Goal: Task Accomplishment & Management: Use online tool/utility

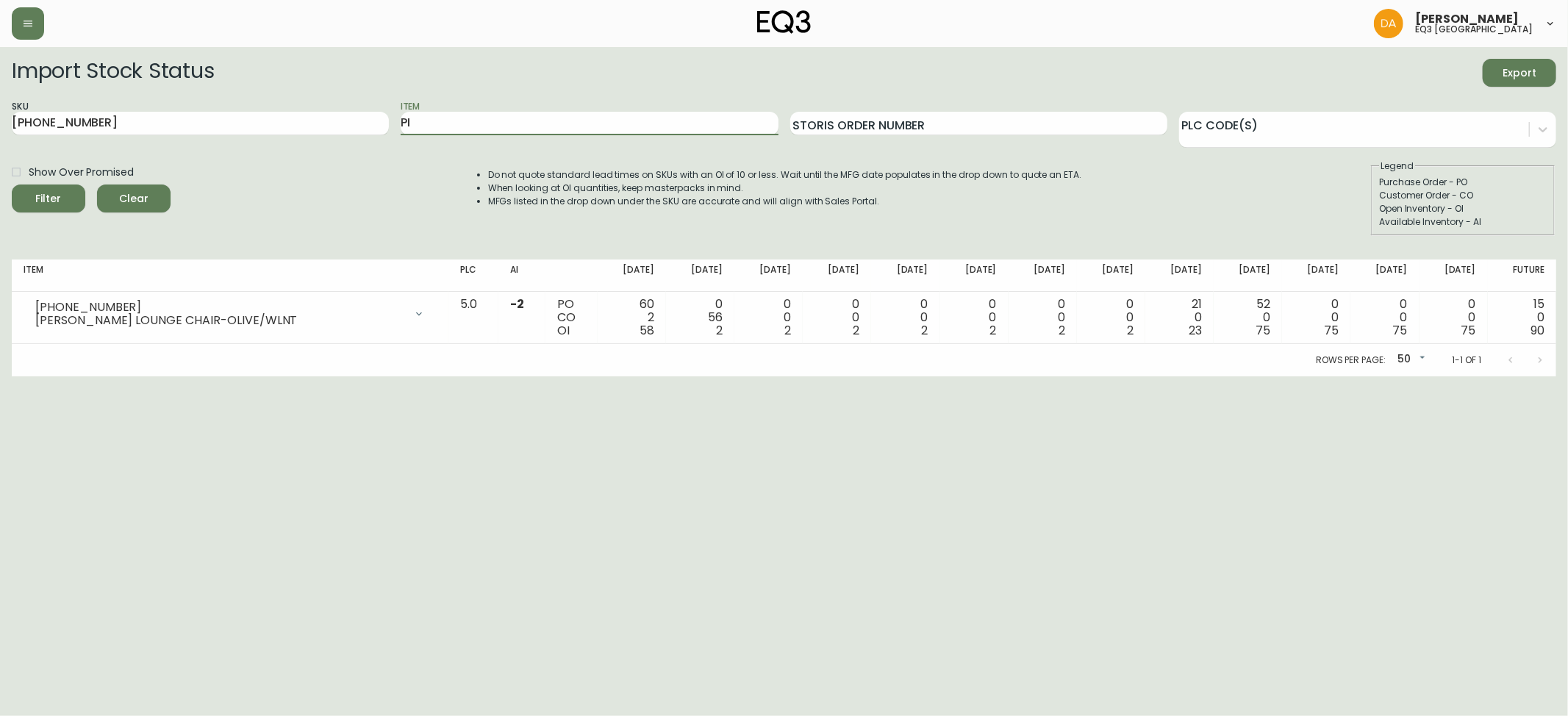
type input "PI"
click at [12, 184] on button "Filter" at bounding box center [48, 198] width 73 height 28
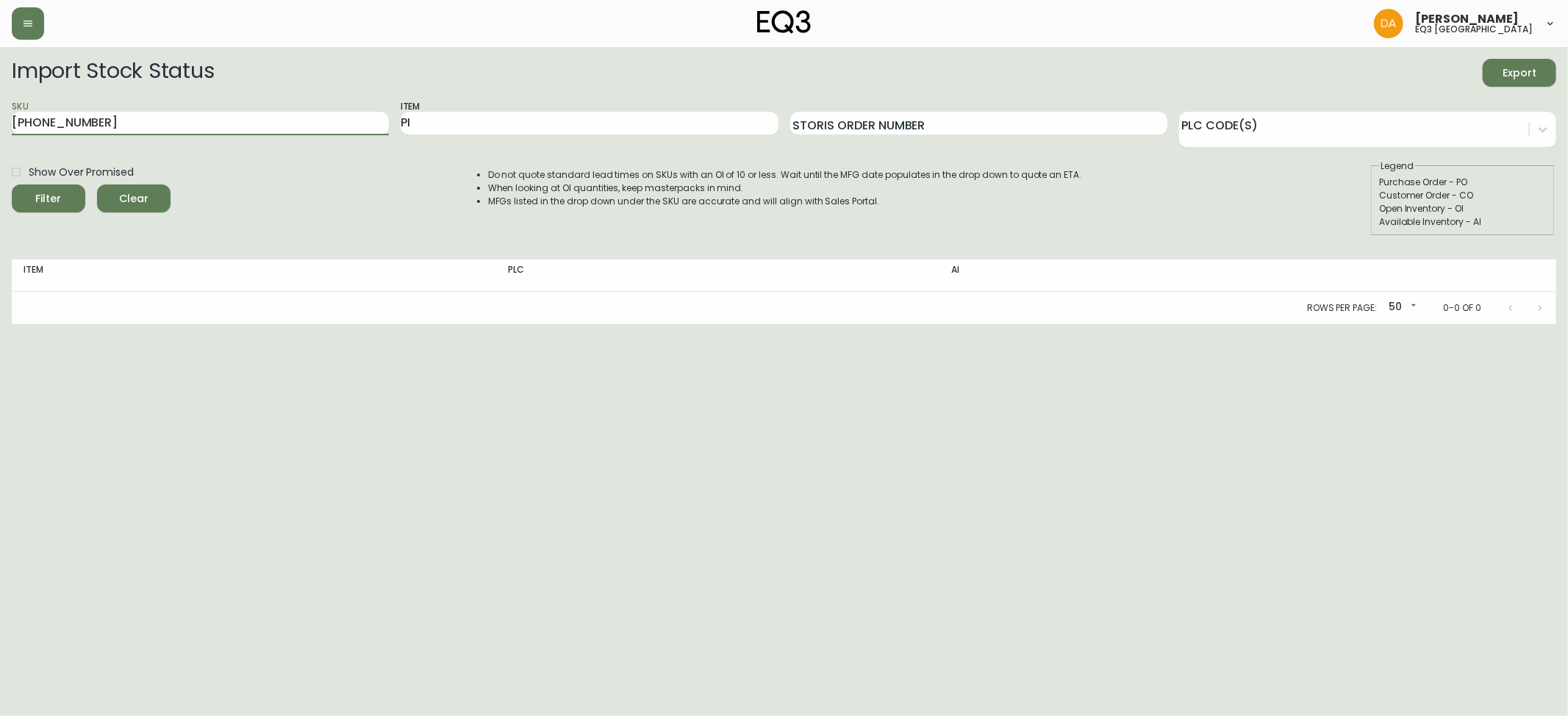
drag, startPoint x: 148, startPoint y: 124, endPoint x: 0, endPoint y: 124, distance: 148.0
click at [0, 124] on main "Import Stock Status Export SKU [PHONE_NUMBER] Item PI Storis Order Number PLC C…" at bounding box center [784, 186] width 1568 height 277
click at [12, 184] on button "Filter" at bounding box center [48, 198] width 73 height 28
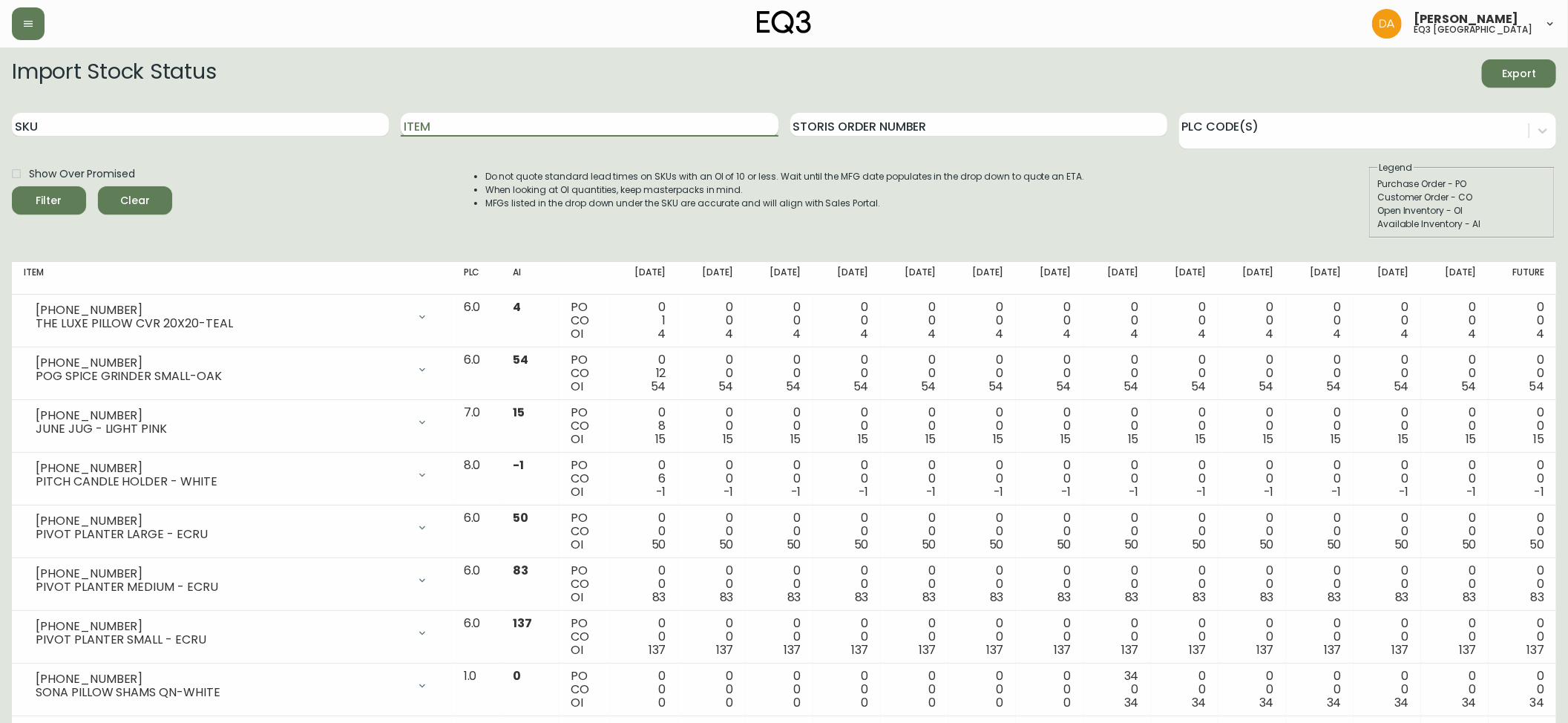
click at [472, 126] on input "Item" at bounding box center [588, 125] width 377 height 24
click at [12, 186] on button "Filter" at bounding box center [49, 200] width 74 height 28
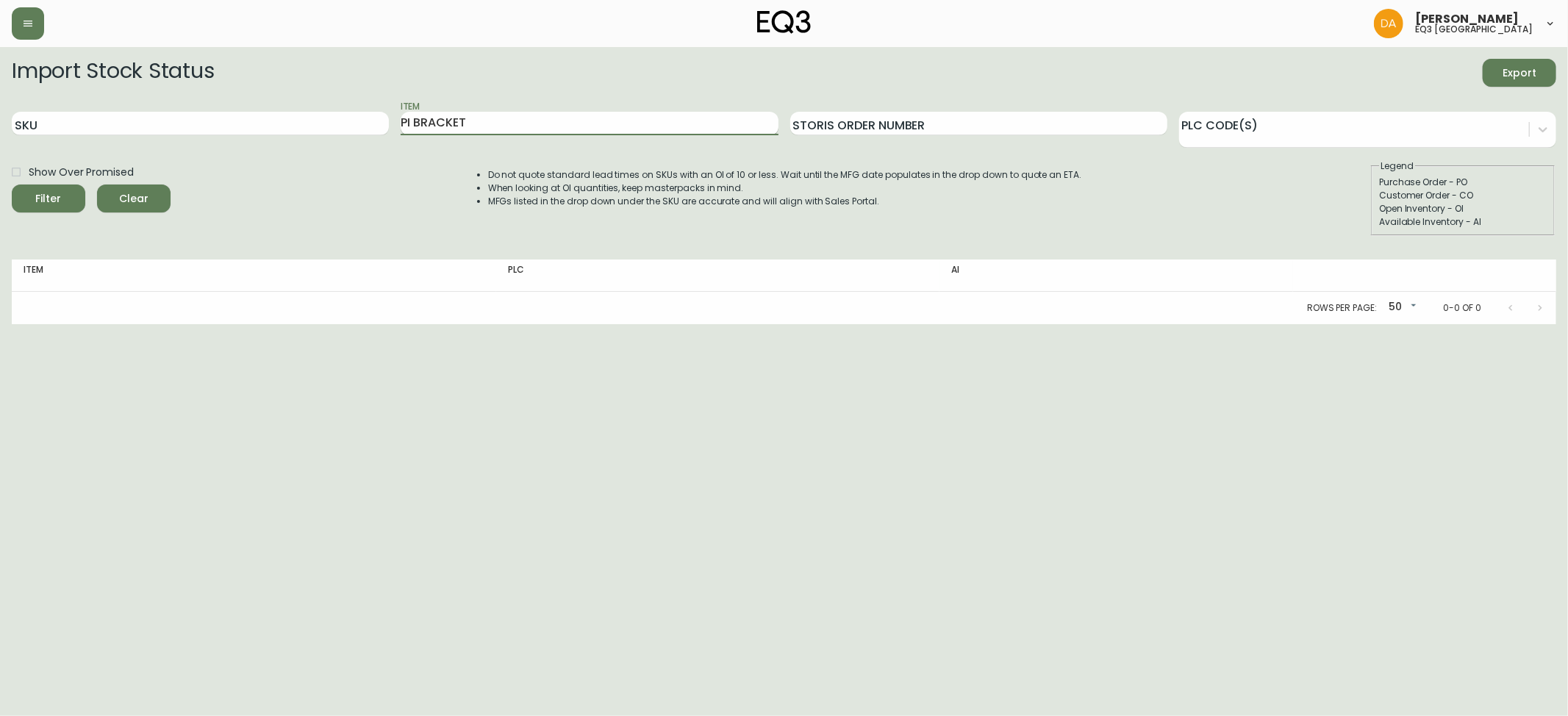
click at [12, 184] on button "Filter" at bounding box center [48, 198] width 73 height 28
type input "PI"
click at [12, 184] on button "Filter" at bounding box center [48, 198] width 73 height 28
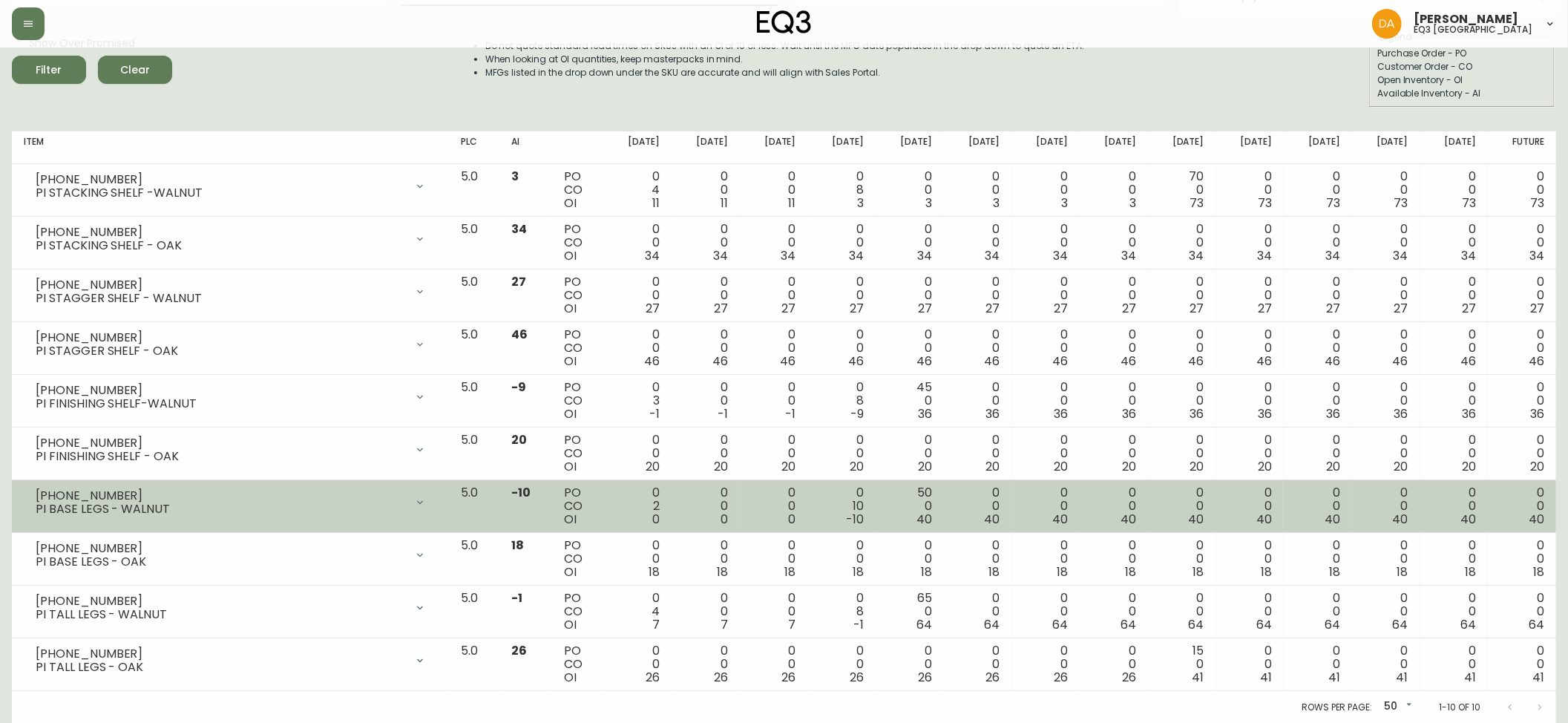
scroll to position [132, 0]
